Goal: Task Accomplishment & Management: Complete application form

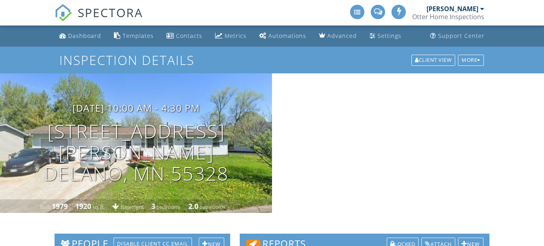
select select
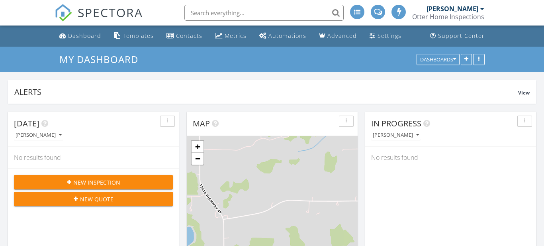
scroll to position [725, 544]
click at [122, 182] on div "New Inspection" at bounding box center [93, 182] width 146 height 8
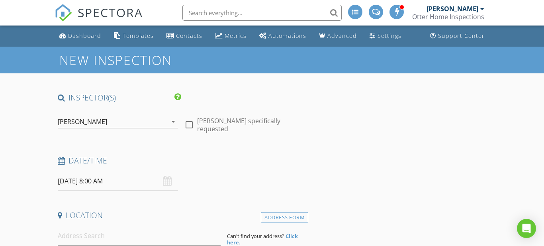
click at [131, 184] on input "08/28/2025 8:00 AM" at bounding box center [118, 181] width 121 height 20
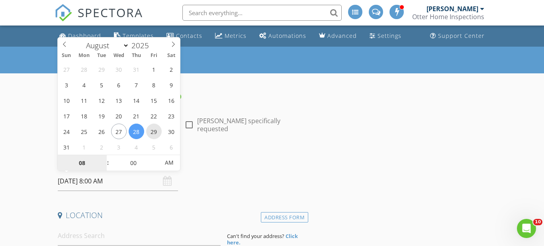
type input "08/29/2025 8:00 AM"
click at [168, 162] on span "AM" at bounding box center [169, 163] width 22 height 16
type input "04"
type input "08/29/2025 4:00 PM"
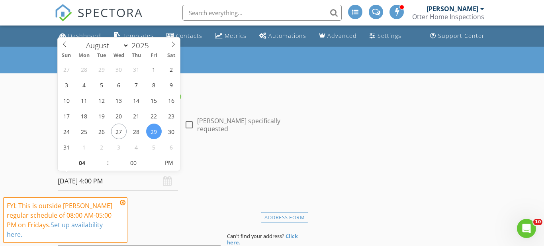
click at [124, 202] on icon at bounding box center [123, 202] width 6 height 6
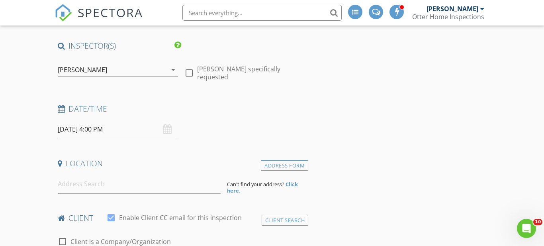
scroll to position [53, 0]
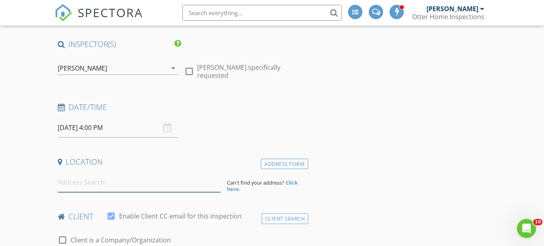
click at [126, 186] on input at bounding box center [139, 182] width 163 height 20
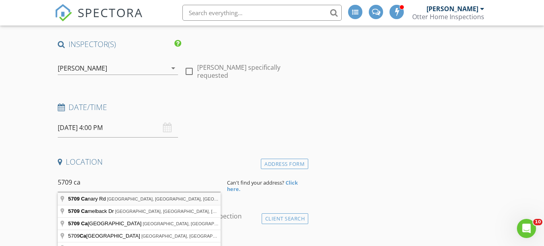
type input "5709 Canary Rd, Grasston, MN, USA"
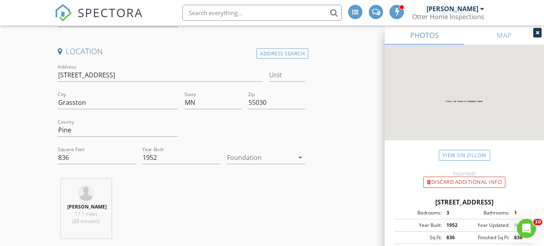
scroll to position [181, 0]
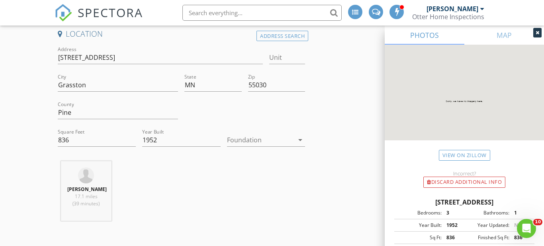
click at [248, 138] on div at bounding box center [260, 139] width 67 height 13
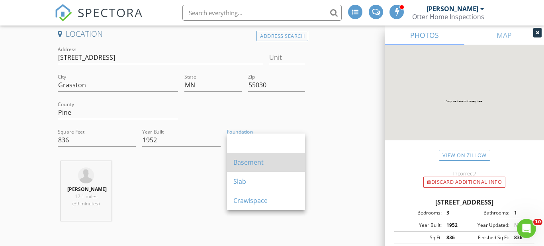
click at [251, 160] on div "Basement" at bounding box center [265, 162] width 65 height 10
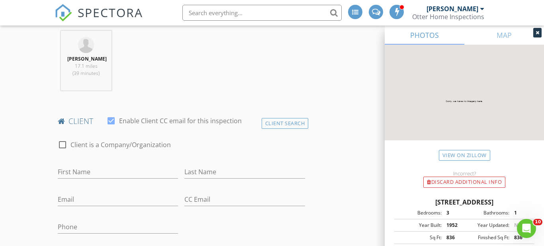
scroll to position [314, 0]
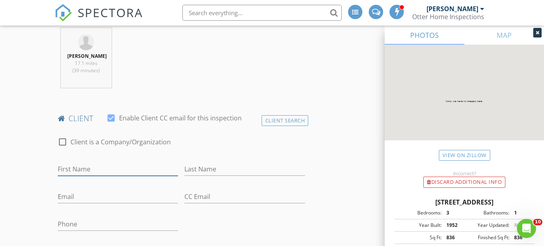
click at [124, 164] on input "First Name" at bounding box center [118, 168] width 121 height 13
type input "[PERSON_NAME]"
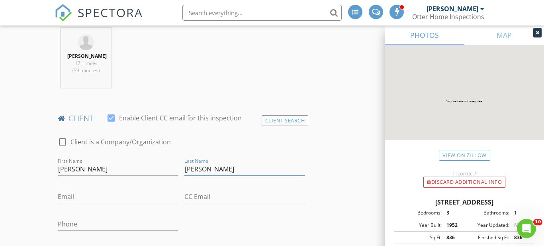
type input "Fernandez"
click at [79, 197] on input "Email" at bounding box center [118, 196] width 121 height 13
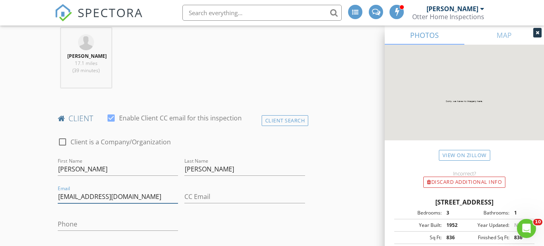
type input "jferandezn87@gmail.com"
click at [194, 193] on input "CC Email" at bounding box center [244, 196] width 121 height 13
click at [146, 219] on div "Phone" at bounding box center [118, 228] width 121 height 26
click at [147, 229] on input "Phone" at bounding box center [118, 223] width 121 height 13
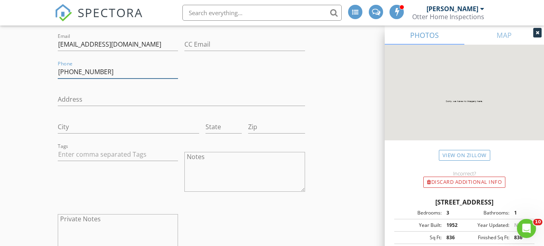
scroll to position [471, 0]
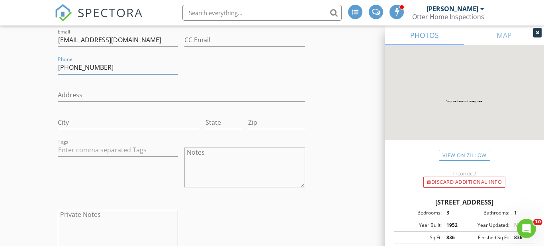
type input "612-449-1885"
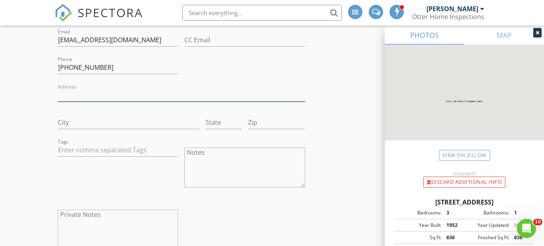
click at [108, 95] on input "Address" at bounding box center [181, 94] width 247 height 13
click at [143, 94] on input "5709 canary rd" at bounding box center [181, 94] width 247 height 13
type input "5709 canary road"
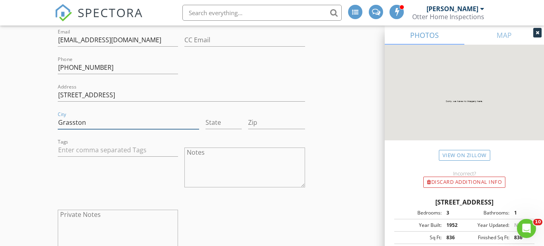
type input "Grasston"
type input "Mn"
type input "55030"
click at [92, 166] on div "Tags" at bounding box center [118, 168] width 127 height 62
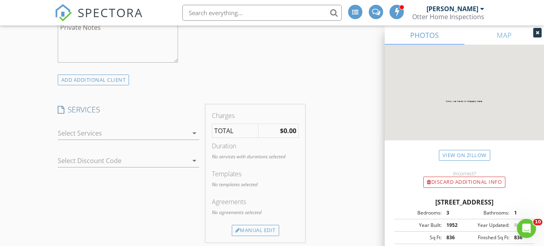
scroll to position [674, 0]
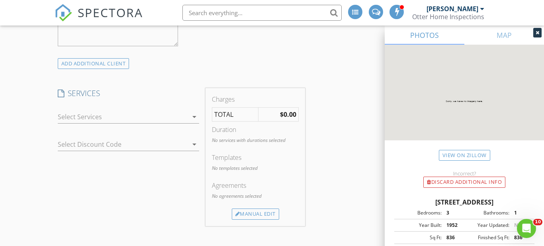
click at [124, 119] on div at bounding box center [123, 116] width 131 height 13
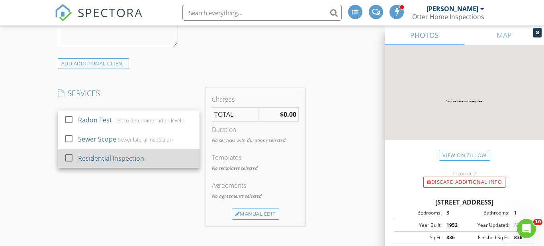
click at [121, 159] on div "Residential Inspection" at bounding box center [111, 158] width 66 height 10
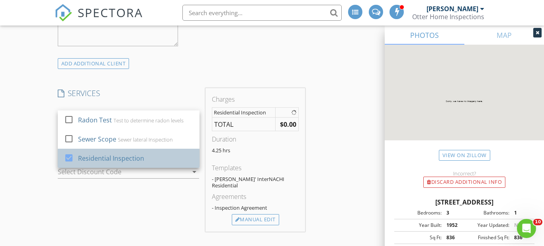
checkbox input "true"
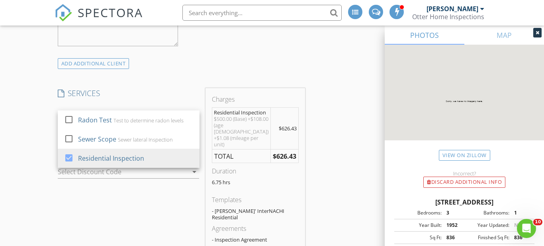
click at [118, 205] on div "SERVICES check_box_outline_blank Radon Test Test to determine radon levels chec…" at bounding box center [129, 175] width 148 height 175
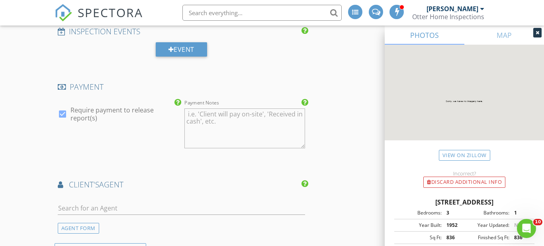
scroll to position [932, 0]
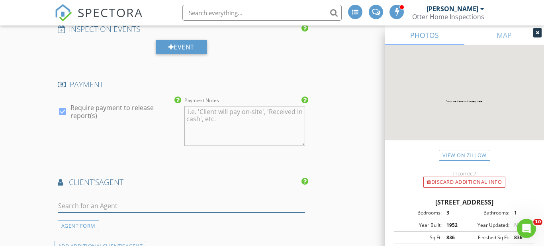
click at [123, 199] on input "text" at bounding box center [181, 205] width 247 height 13
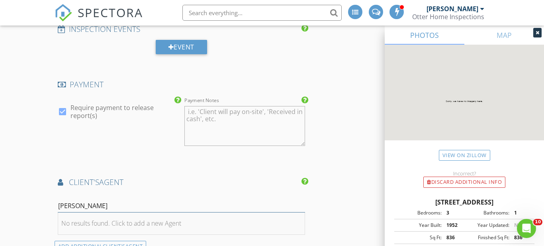
type input "Jessica Fernandez"
click at [106, 218] on div "No results found. Click to add a new Agent" at bounding box center [121, 223] width 120 height 10
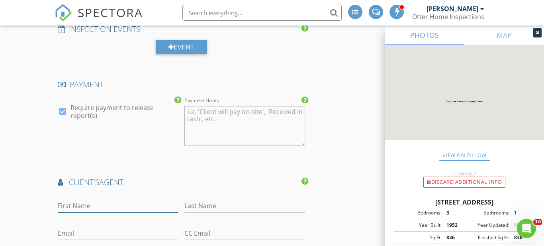
click at [125, 199] on input "First Name" at bounding box center [118, 205] width 121 height 13
type input "[PERSON_NAME]"
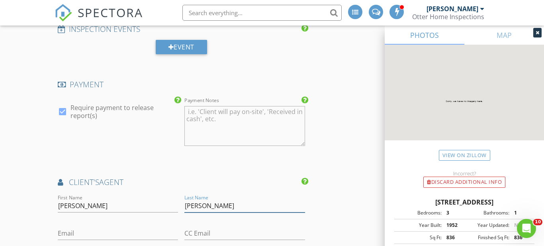
type input "Fernandez"
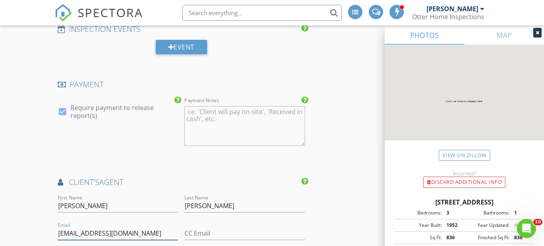
click at [137, 227] on input "jfernandezn87@gmail.om" at bounding box center [118, 233] width 121 height 13
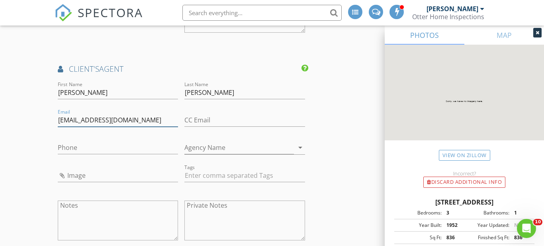
scroll to position [1047, 0]
type input "jfernandezn87@gmail.com"
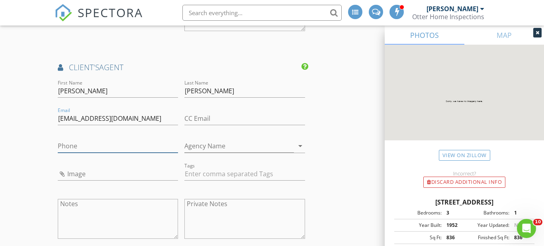
click at [92, 139] on input "Phone" at bounding box center [118, 145] width 121 height 13
type input "612-449-1885"
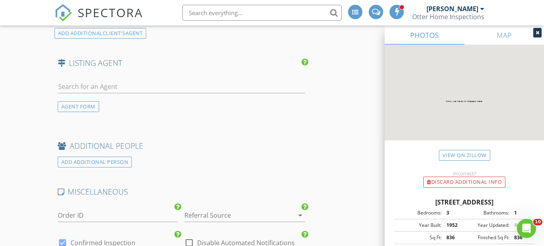
scroll to position [1291, 0]
